Goal: Complete application form

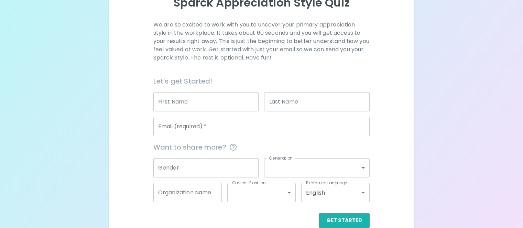
scroll to position [86, 0]
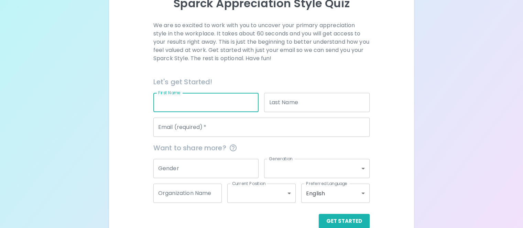
click at [238, 112] on input "First Name" at bounding box center [205, 102] width 105 height 19
type input "[PERSON_NAME]"
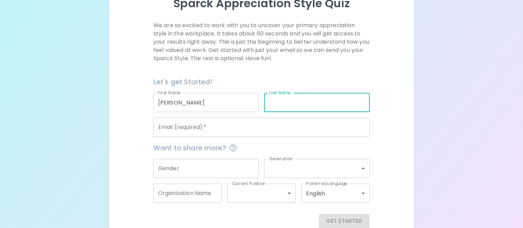
click at [308, 112] on input "Last Name" at bounding box center [316, 102] width 105 height 19
type input "[DATE]"
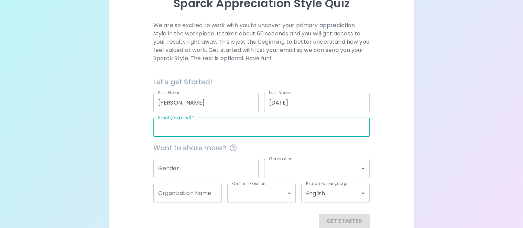
click at [286, 137] on input "Email (required)   *" at bounding box center [261, 127] width 216 height 19
type input "[EMAIL_ADDRESS][DOMAIN_NAME]"
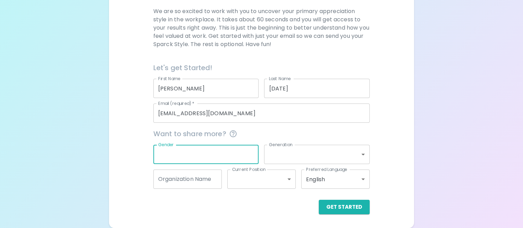
click at [235, 152] on input "Gender" at bounding box center [205, 154] width 105 height 19
type input "F"
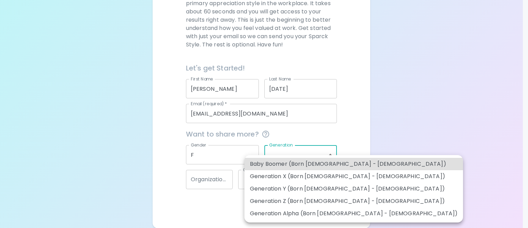
click at [330, 153] on body "Sparck Appreciation Style Quiz We are so excited to work with you to uncover yo…" at bounding box center [264, 56] width 528 height 344
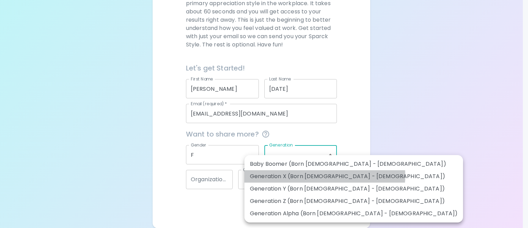
click at [324, 176] on li "Generation X (Born [DEMOGRAPHIC_DATA] - [DEMOGRAPHIC_DATA])" at bounding box center [353, 176] width 219 height 12
type input "generation_x"
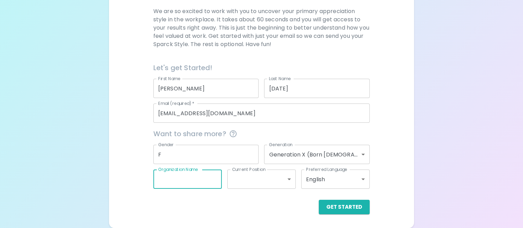
click at [218, 174] on input "Organization Name" at bounding box center [187, 178] width 68 height 19
type input "T"
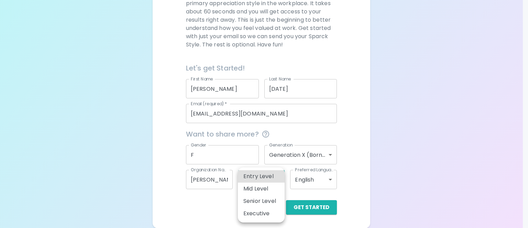
click at [279, 182] on body "Sparck Appreciation Style Quiz We are so excited to work with you to uncover yo…" at bounding box center [264, 56] width 528 height 344
click at [157, 166] on div at bounding box center [264, 114] width 528 height 228
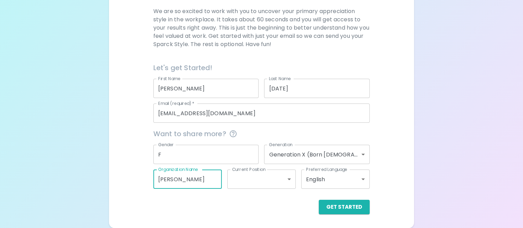
click at [215, 180] on input "[PERSON_NAME]" at bounding box center [187, 178] width 68 height 19
type input "H"
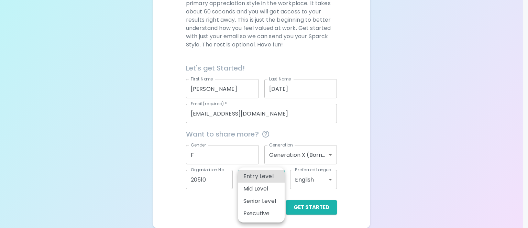
click at [277, 180] on body "Sparck Appreciation Style Quiz We are so excited to work with you to uncover yo…" at bounding box center [264, 56] width 528 height 344
click at [112, 119] on div at bounding box center [264, 114] width 528 height 228
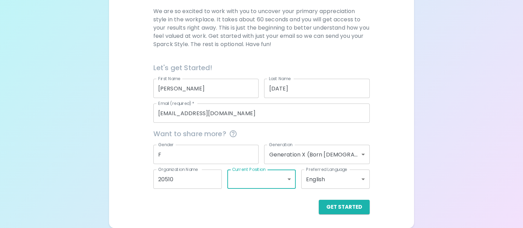
scroll to position [113, 0]
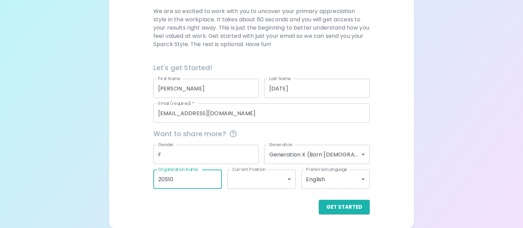
click at [212, 183] on input "20510" at bounding box center [187, 178] width 68 height 19
type input "2"
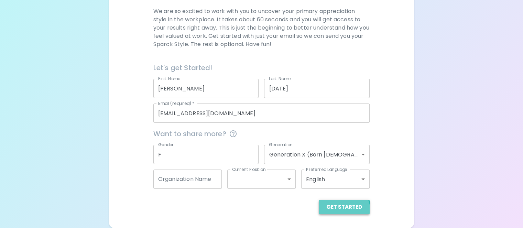
click at [319, 212] on button "Get Started" at bounding box center [344, 207] width 51 height 14
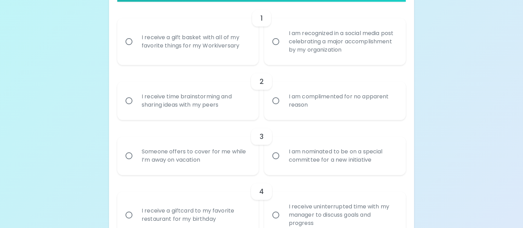
scroll to position [156, 0]
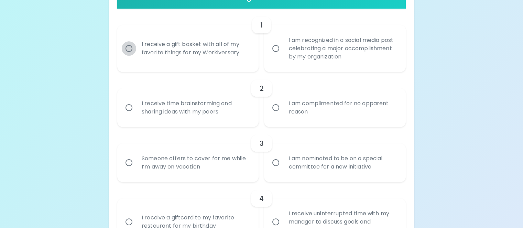
click at [136, 56] on input "I receive a gift basket with all of my favorite things for my Workiversary" at bounding box center [129, 48] width 14 height 14
radio input "true"
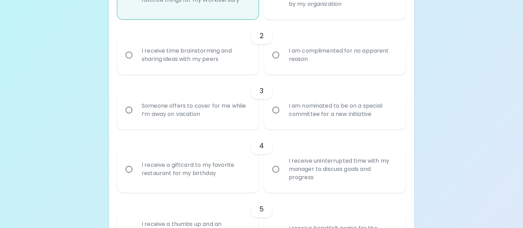
scroll to position [211, 0]
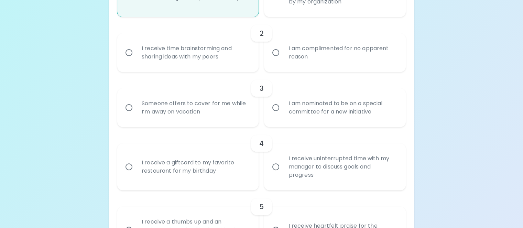
click at [136, 60] on input "I receive time brainstorming and sharing ideas with my peers" at bounding box center [129, 52] width 14 height 14
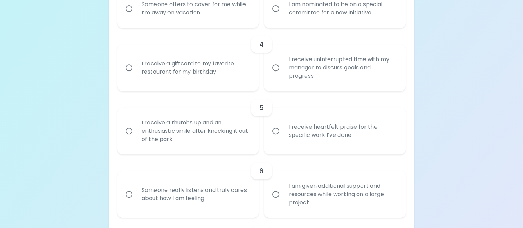
scroll to position [322, 0]
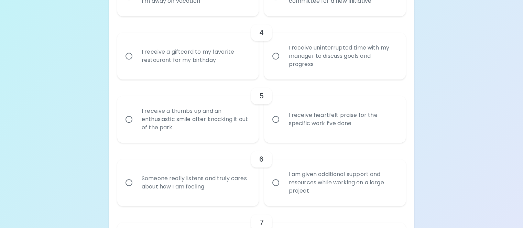
radio input "true"
radio input "false"
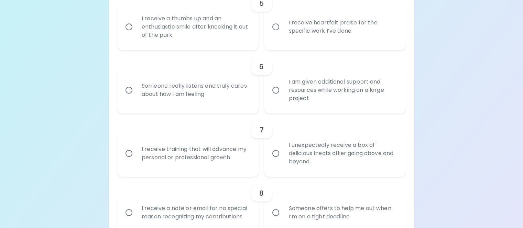
scroll to position [416, 0]
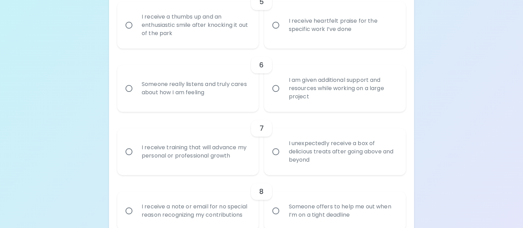
radio input "true"
radio input "false"
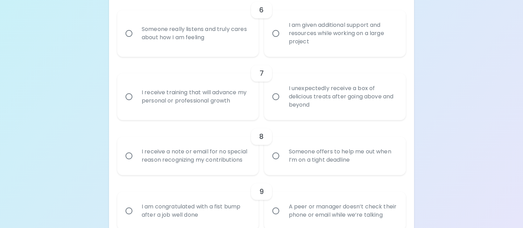
scroll to position [473, 0]
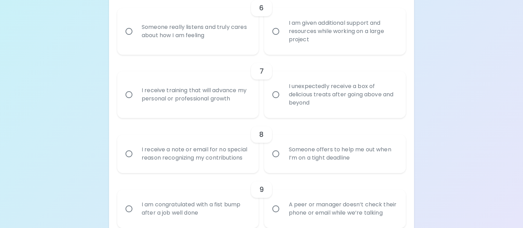
radio input "true"
radio input "false"
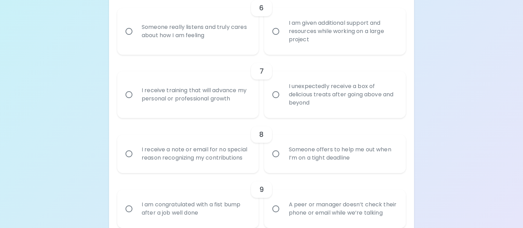
radio input "false"
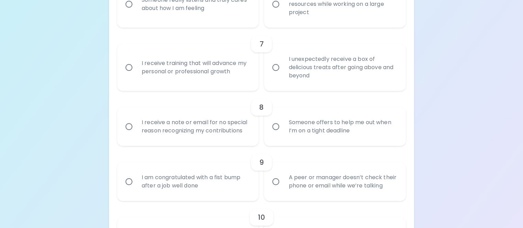
scroll to position [528, 0]
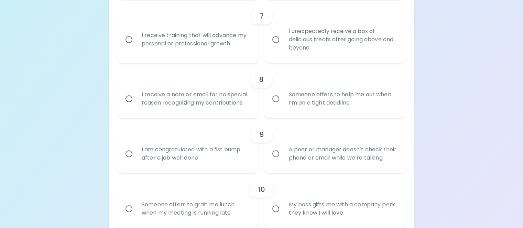
radio input "false"
radio input "true"
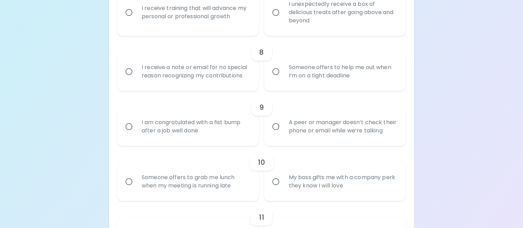
scroll to position [583, 0]
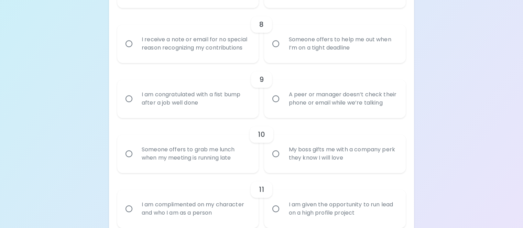
radio input "true"
radio input "false"
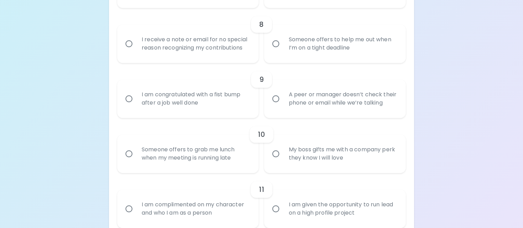
radio input "false"
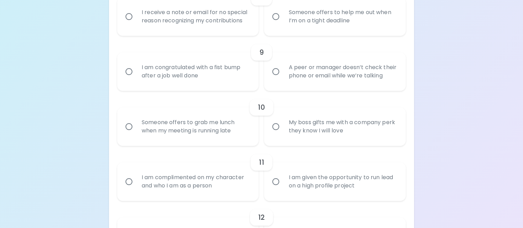
scroll to position [638, 0]
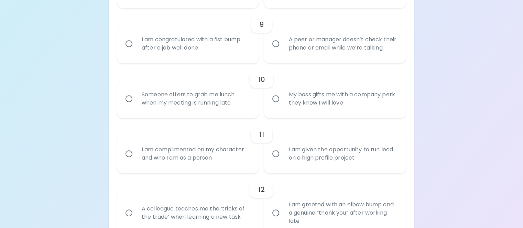
radio input "true"
radio input "false"
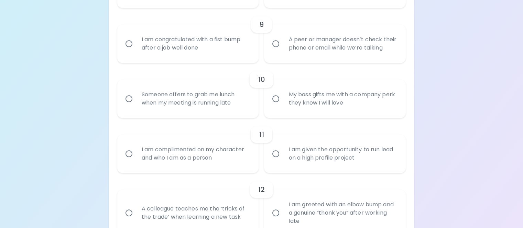
radio input "false"
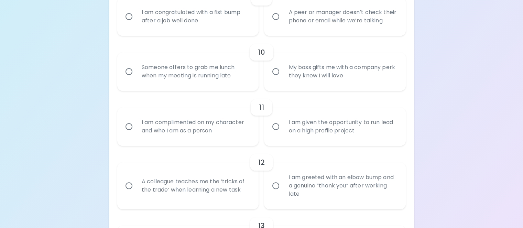
scroll to position [693, 0]
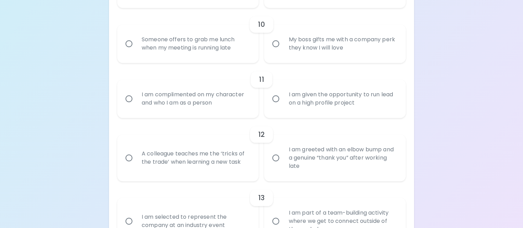
radio input "true"
radio input "false"
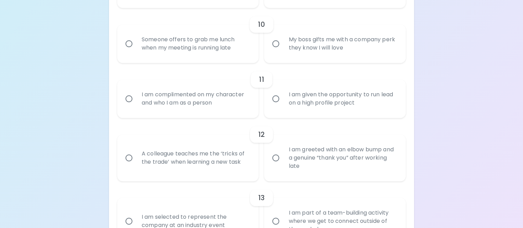
radio input "false"
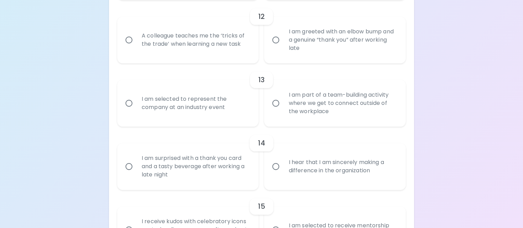
scroll to position [809, 0]
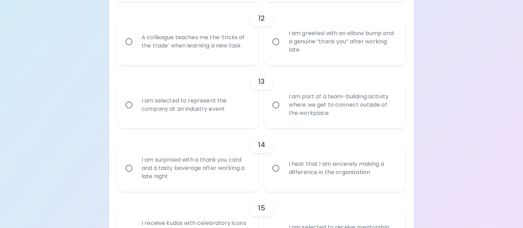
radio input "true"
radio input "false"
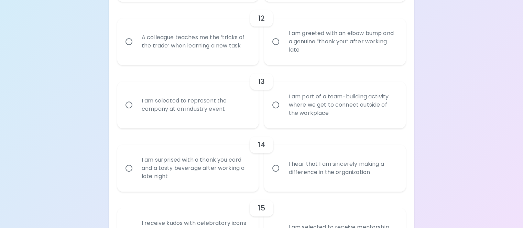
radio input "false"
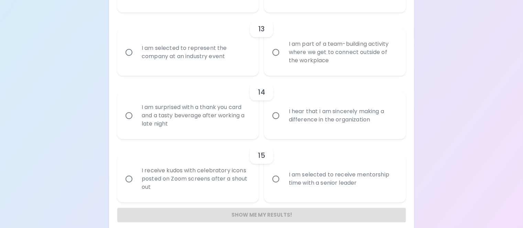
scroll to position [864, 0]
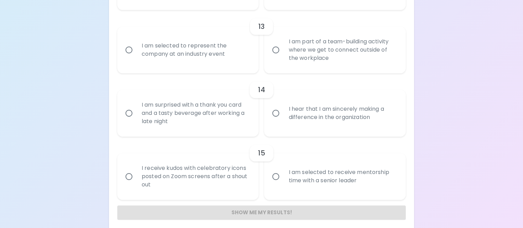
radio input "true"
radio input "false"
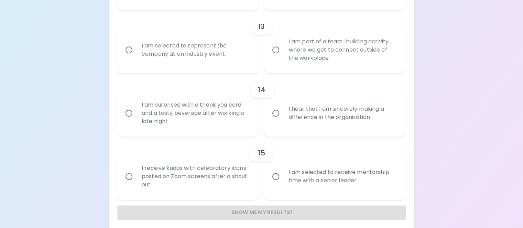
radio input "false"
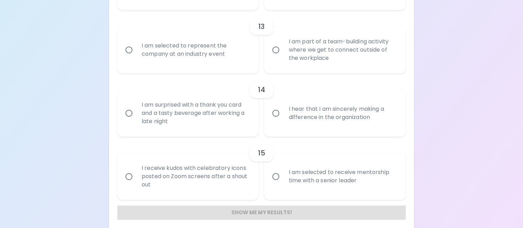
radio input "false"
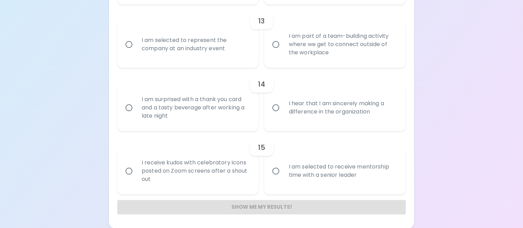
radio input "true"
radio input "false"
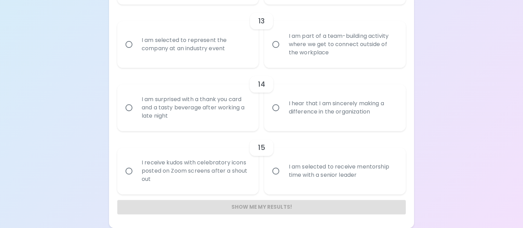
radio input "false"
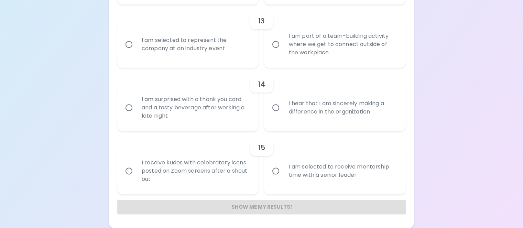
radio input "false"
radio input "true"
click at [136, 52] on input "I am selected to represent the company at an industry event" at bounding box center [129, 44] width 14 height 14
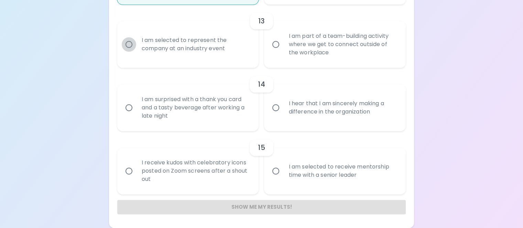
radio input "false"
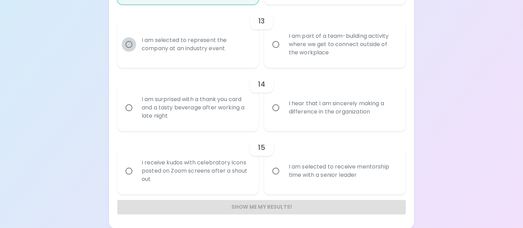
radio input "false"
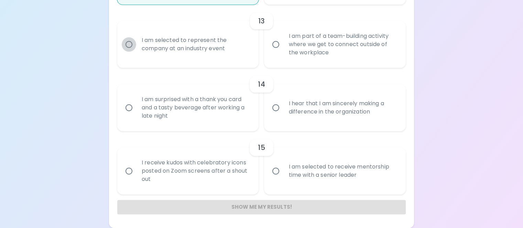
radio input "false"
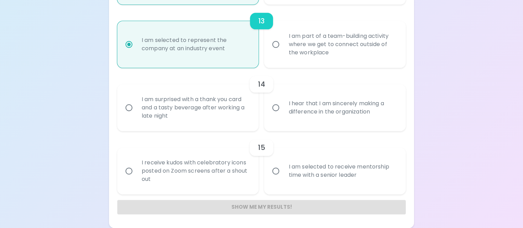
scroll to position [1029, 0]
radio input "true"
click at [276, 115] on input "I hear that I am sincerely making a difference in the organization" at bounding box center [275, 107] width 14 height 14
radio input "false"
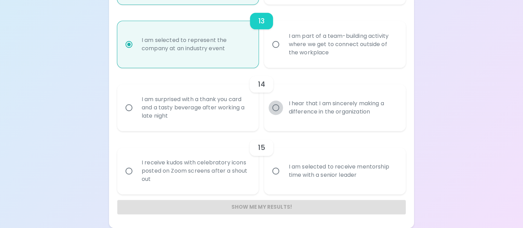
radio input "false"
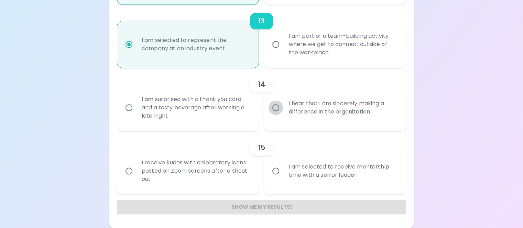
radio input "false"
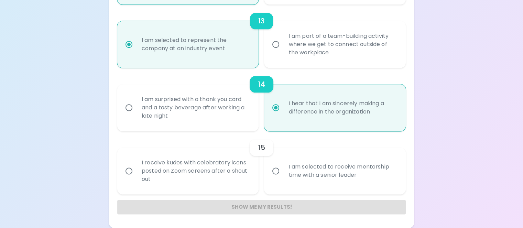
scroll to position [1084, 0]
radio input "true"
click at [136, 167] on input "I receive kudos with celebratory icons posted on Zoom screens after a shout out" at bounding box center [129, 171] width 14 height 14
radio input "false"
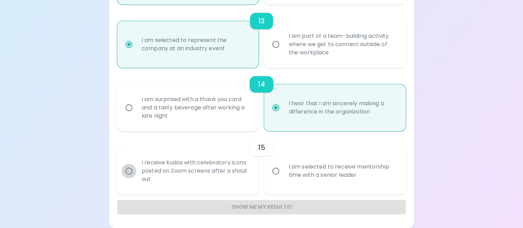
radio input "false"
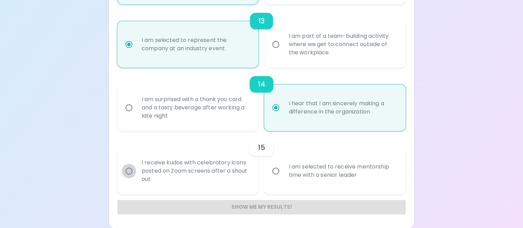
radio input "false"
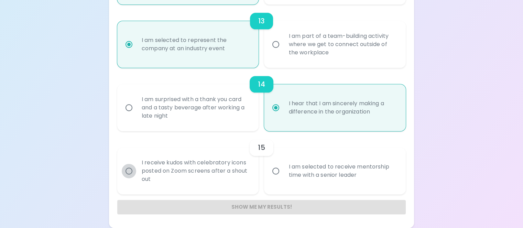
radio input "false"
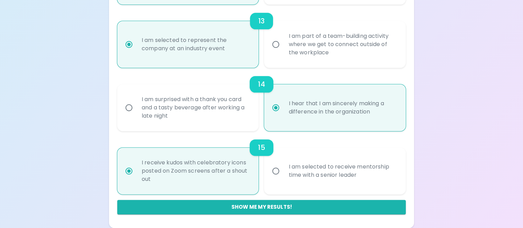
scroll to position [1089, 0]
radio input "true"
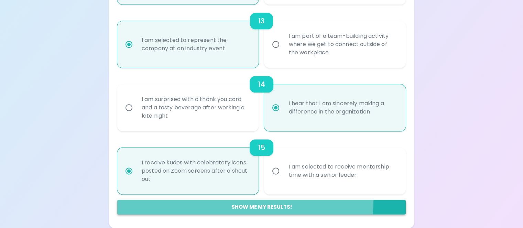
click at [288, 201] on button "Show me my results!" at bounding box center [261, 207] width 288 height 14
radio input "false"
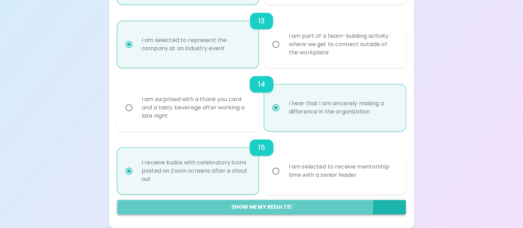
radio input "false"
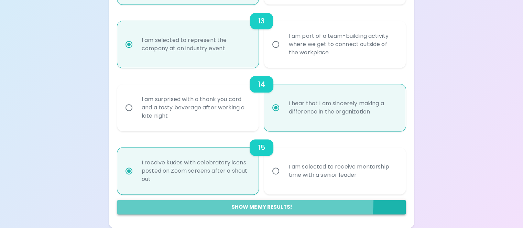
radio input "false"
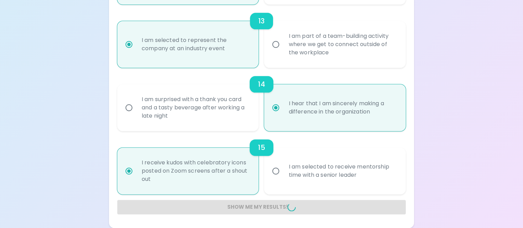
radio input "false"
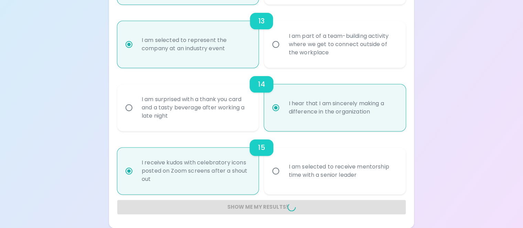
radio input "false"
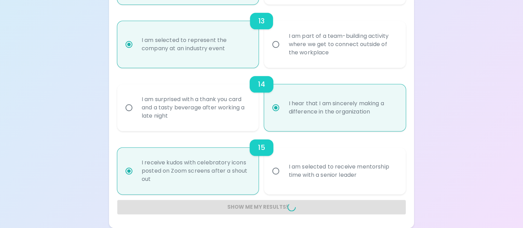
radio input "false"
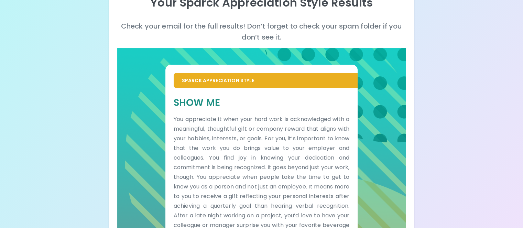
scroll to position [84, 0]
